Goal: Navigation & Orientation: Find specific page/section

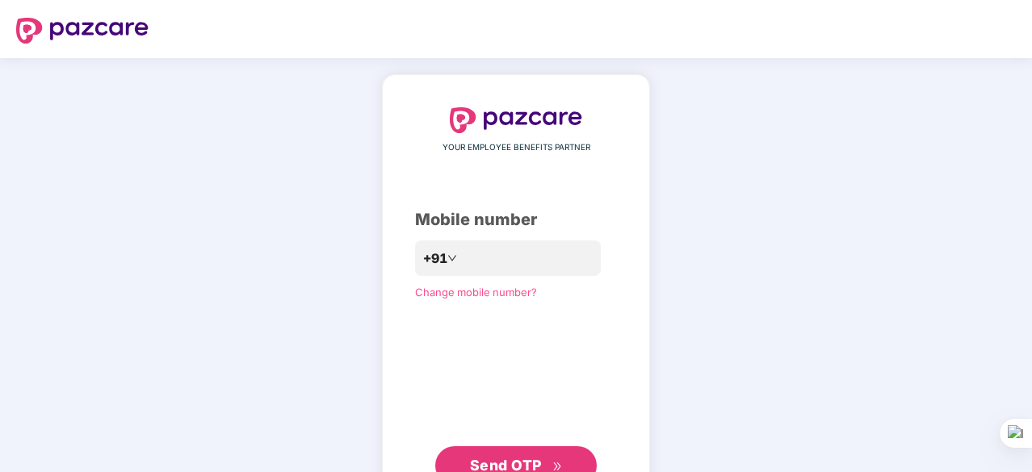
click at [681, 171] on div "YOUR EMPLOYEE BENEFITS PARTNER Mobile number +91 Change mobile number? Send OTP" at bounding box center [516, 296] width 1032 height 477
click at [552, 254] on input "number" at bounding box center [527, 259] width 132 height 26
type input "**********"
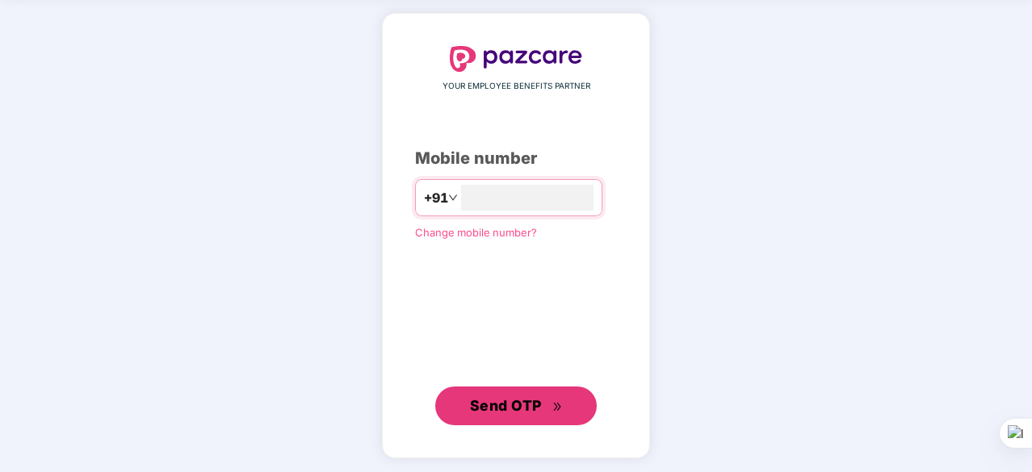
scroll to position [61, 0]
click at [543, 386] on button "Send OTP" at bounding box center [516, 405] width 162 height 39
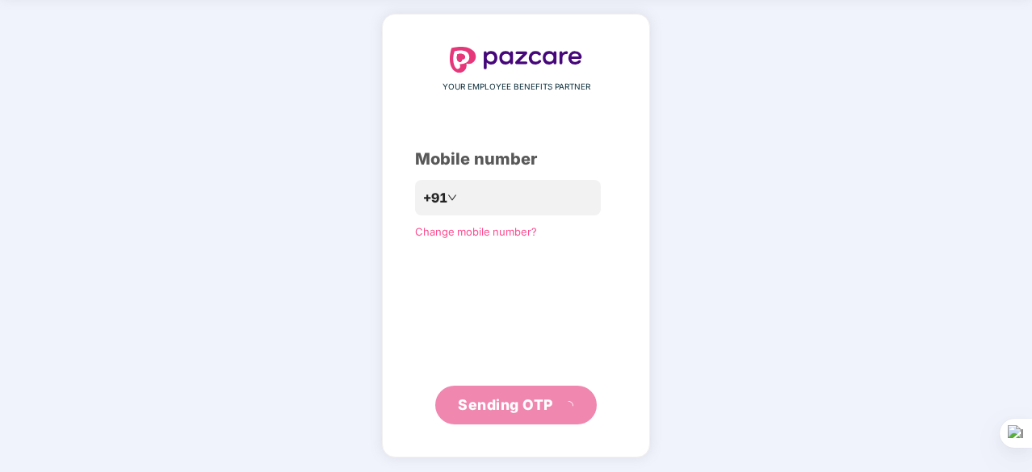
scroll to position [53, 0]
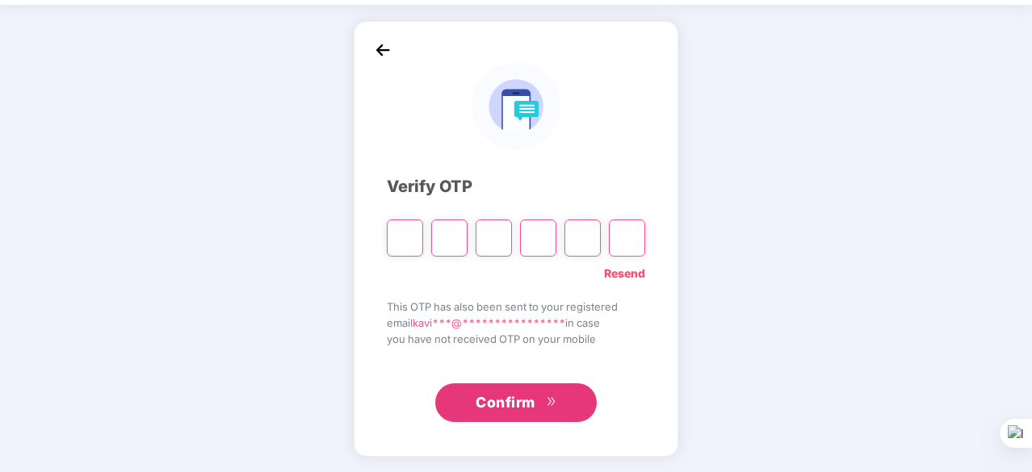
type input "*"
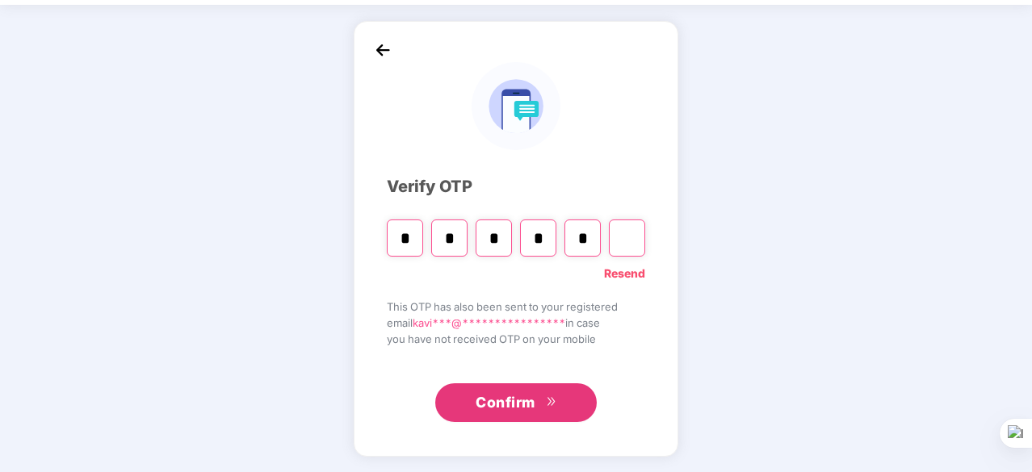
type input "*"
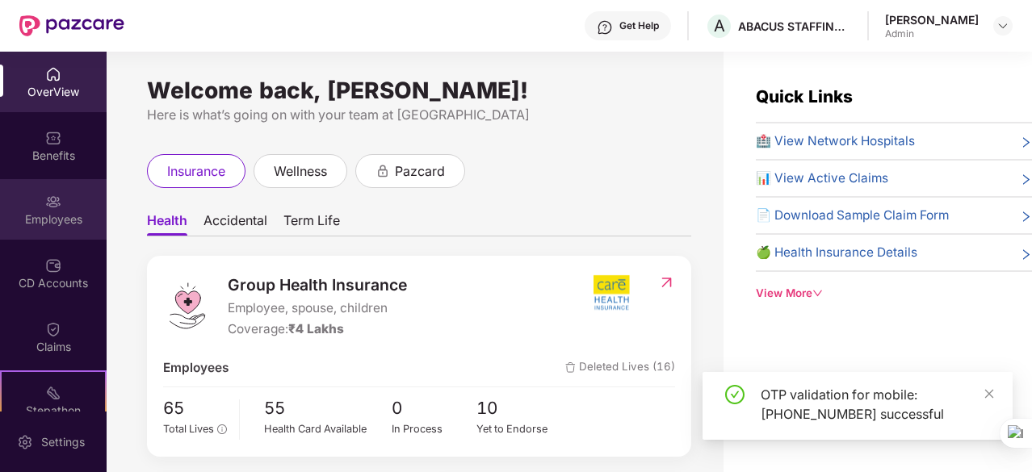
click at [52, 238] on div "Employees" at bounding box center [53, 209] width 107 height 61
